Goal: Task Accomplishment & Management: Manage account settings

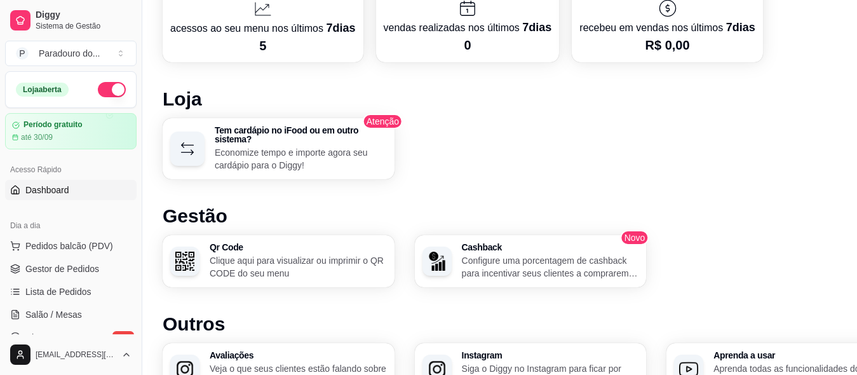
scroll to position [699, 0]
click at [260, 264] on p "Clique aqui para visualizar ou imprimir o QR CODE do seu menu" at bounding box center [298, 265] width 172 height 25
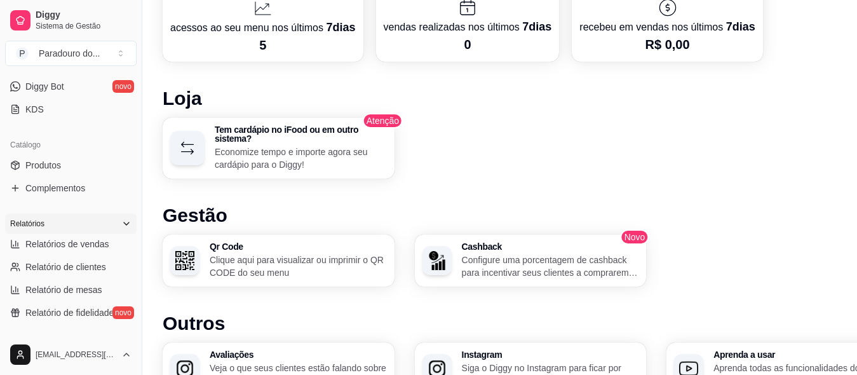
scroll to position [254, 0]
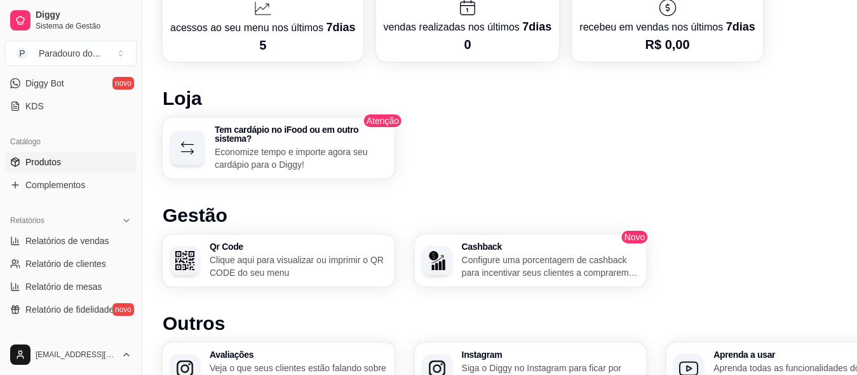
click at [46, 166] on span "Produtos" at bounding box center [43, 162] width 36 height 13
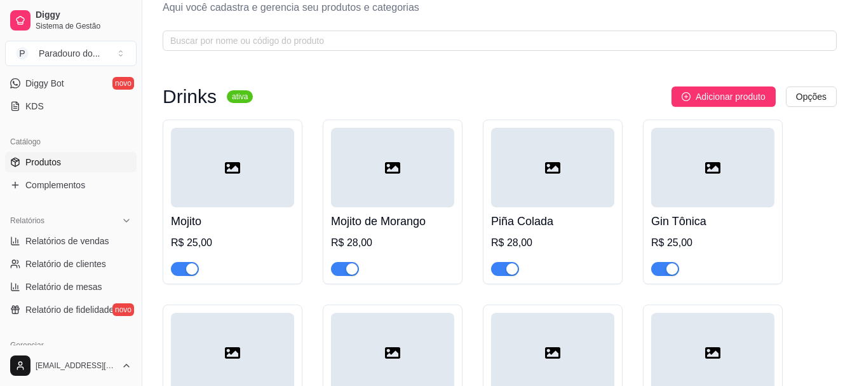
scroll to position [64, 0]
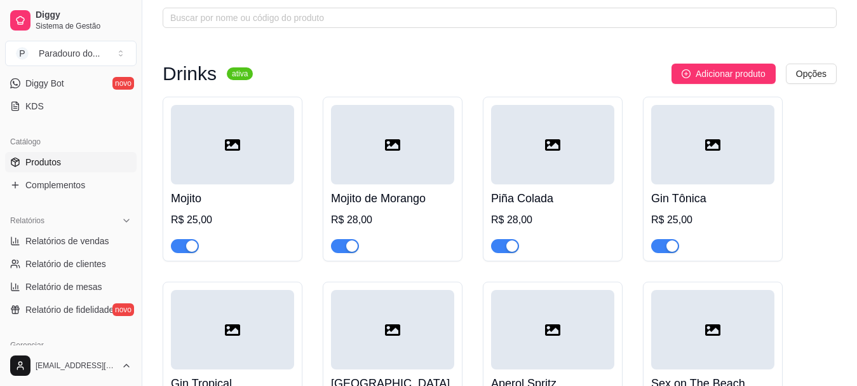
click at [191, 247] on div "button" at bounding box center [191, 245] width 11 height 11
click at [187, 245] on span "button" at bounding box center [185, 246] width 28 height 14
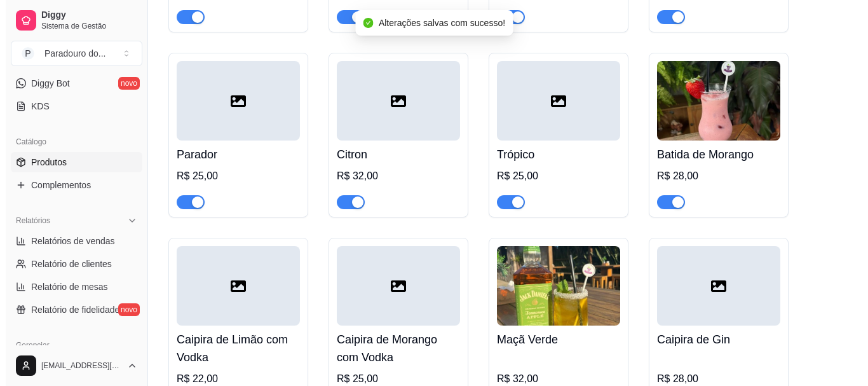
scroll to position [508, 0]
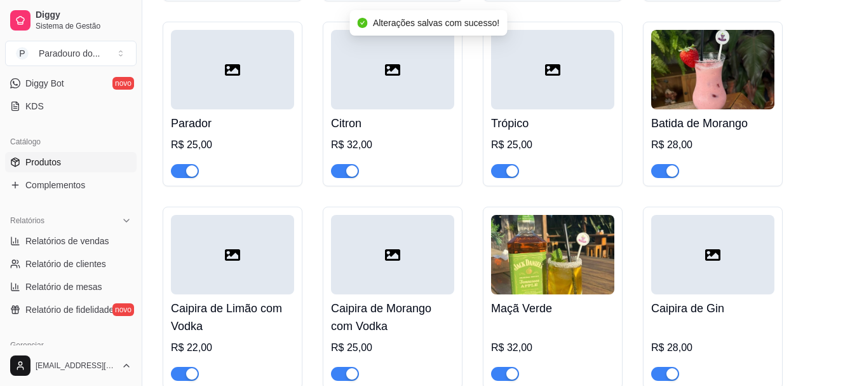
click at [687, 90] on img at bounding box center [712, 69] width 123 height 79
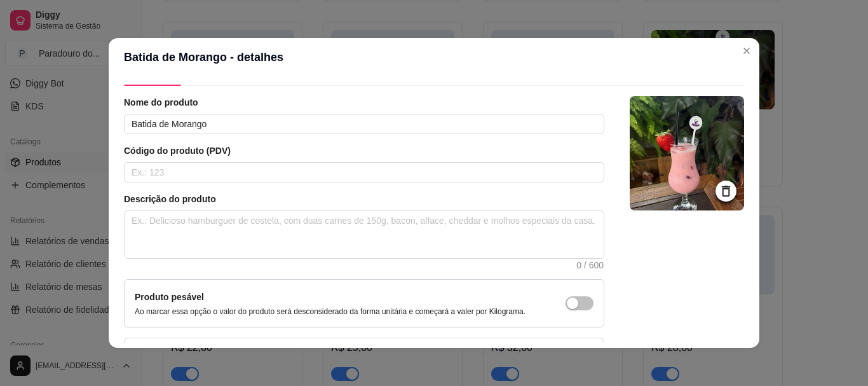
scroll to position [64, 0]
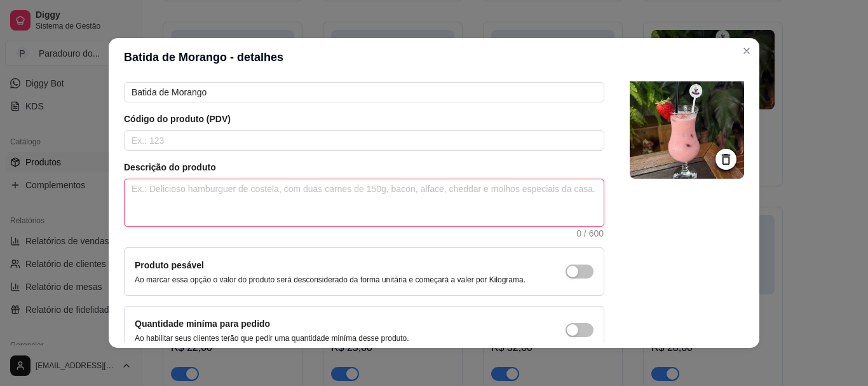
click at [180, 215] on textarea at bounding box center [364, 202] width 479 height 47
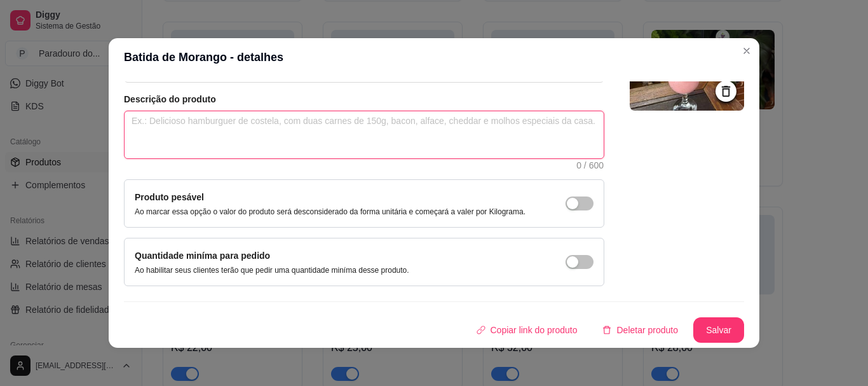
scroll to position [0, 0]
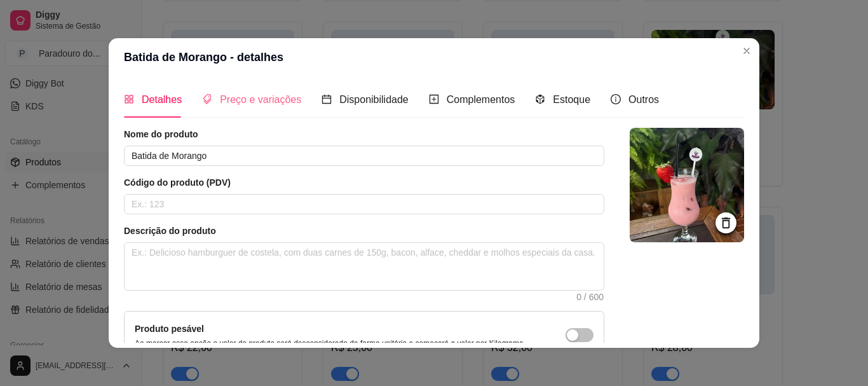
click at [257, 109] on div "Preço e variações" at bounding box center [251, 99] width 99 height 36
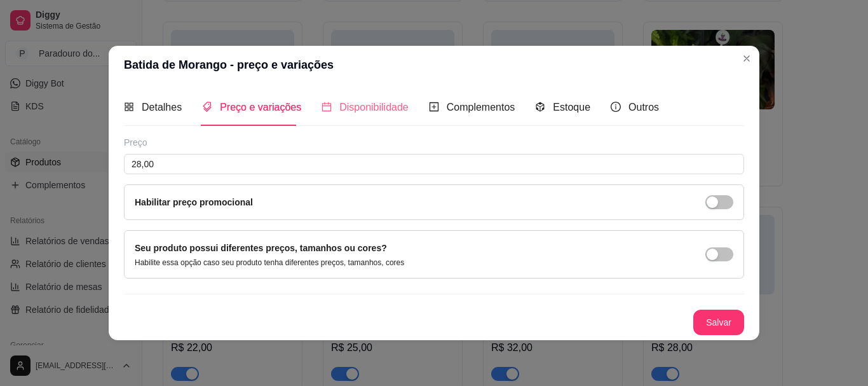
click at [350, 116] on div "Disponibilidade" at bounding box center [364, 107] width 87 height 36
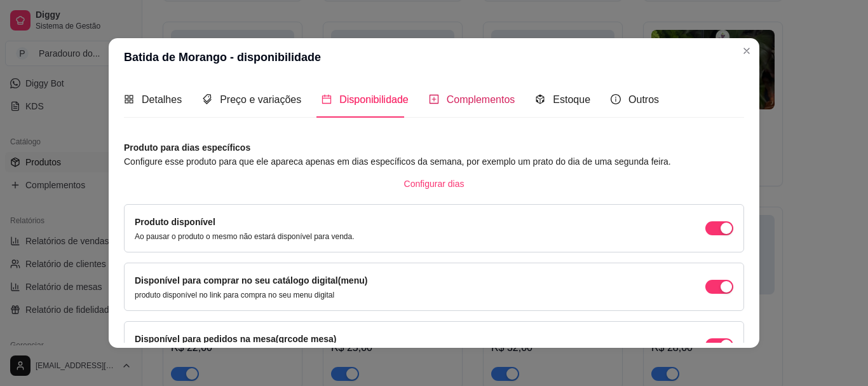
click at [464, 92] on div "Complementos" at bounding box center [472, 99] width 86 height 16
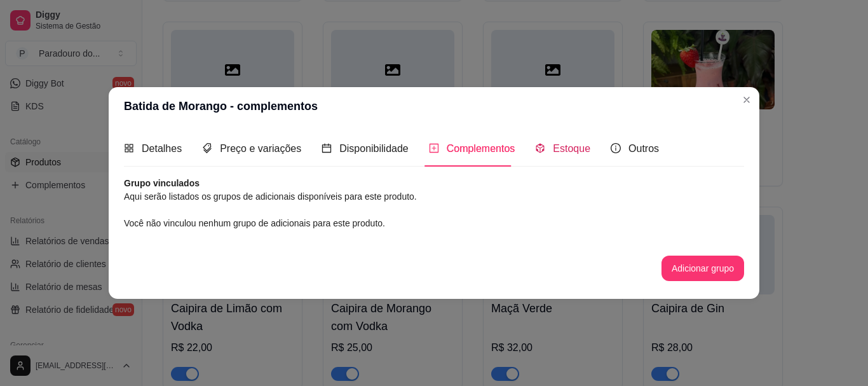
click at [560, 143] on span "Estoque" at bounding box center [571, 148] width 37 height 11
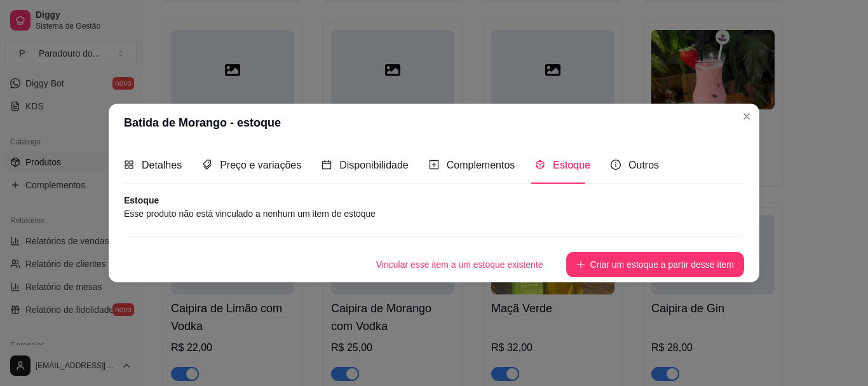
click at [603, 165] on div "Detalhes Preço e variações Disponibilidade Complementos Estoque Outros" at bounding box center [391, 165] width 535 height 36
click at [610, 164] on icon "info-circle" at bounding box center [615, 164] width 10 height 10
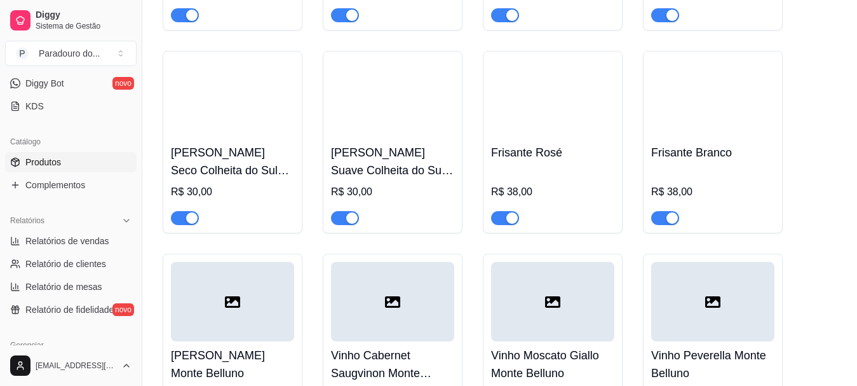
scroll to position [2922, 0]
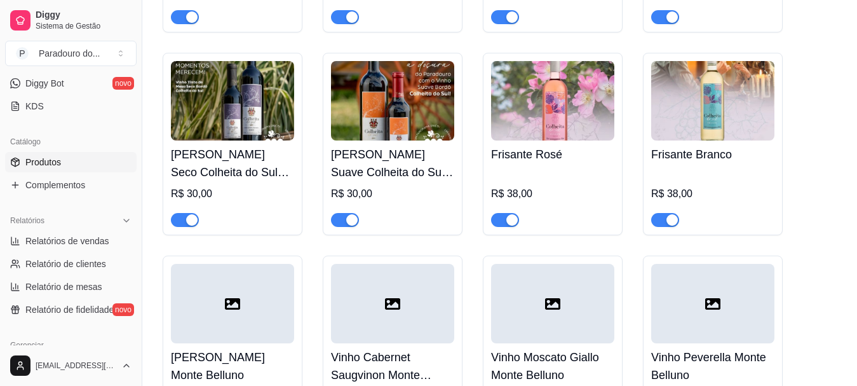
click at [550, 107] on img at bounding box center [552, 100] width 123 height 79
